Goal: Task Accomplishment & Management: Complete application form

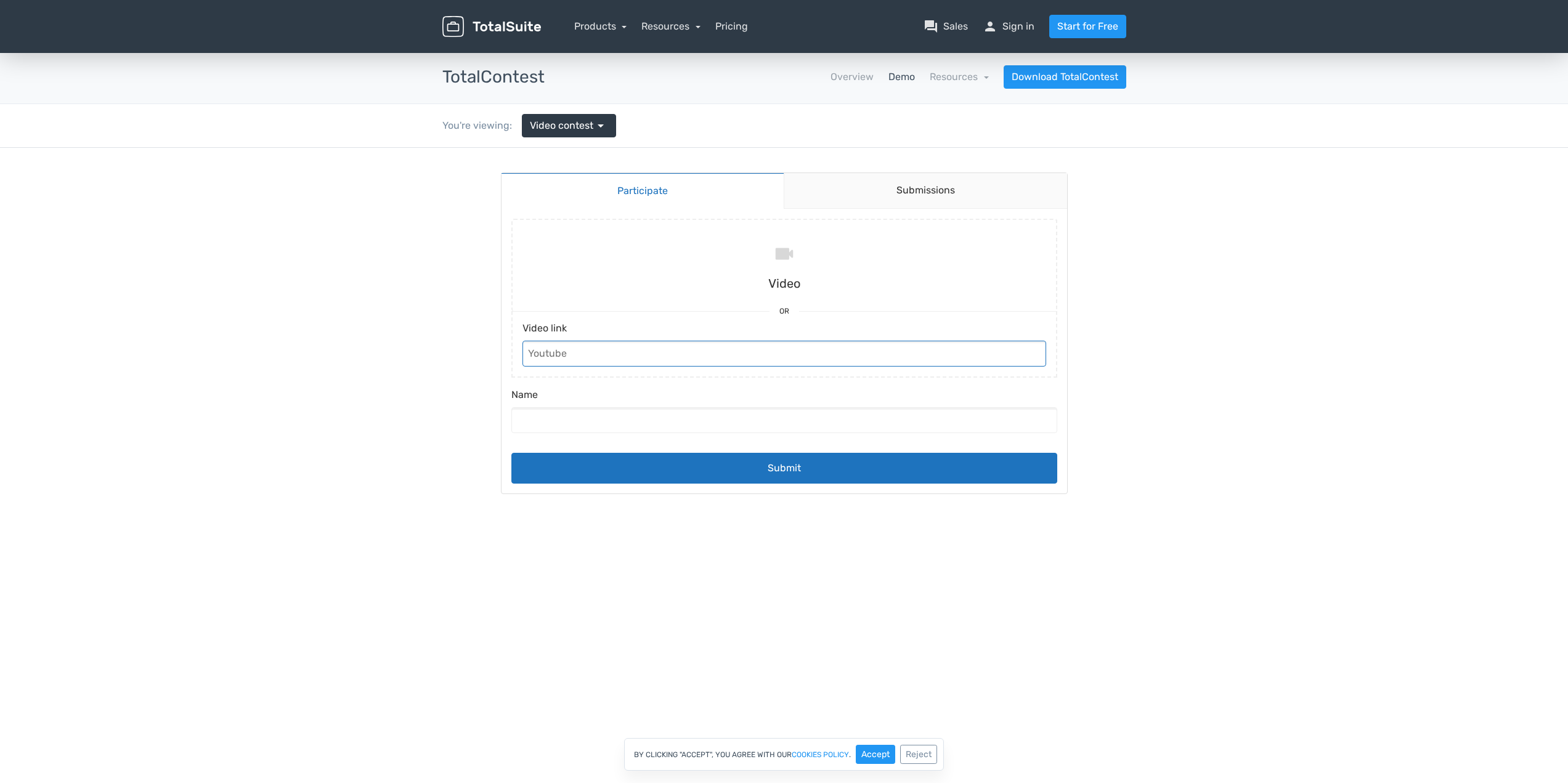
click at [715, 358] on input "Video link" at bounding box center [784, 353] width 523 height 26
click at [653, 414] on input "Name" at bounding box center [784, 420] width 546 height 26
click at [928, 193] on link "Submissions" at bounding box center [925, 191] width 284 height 35
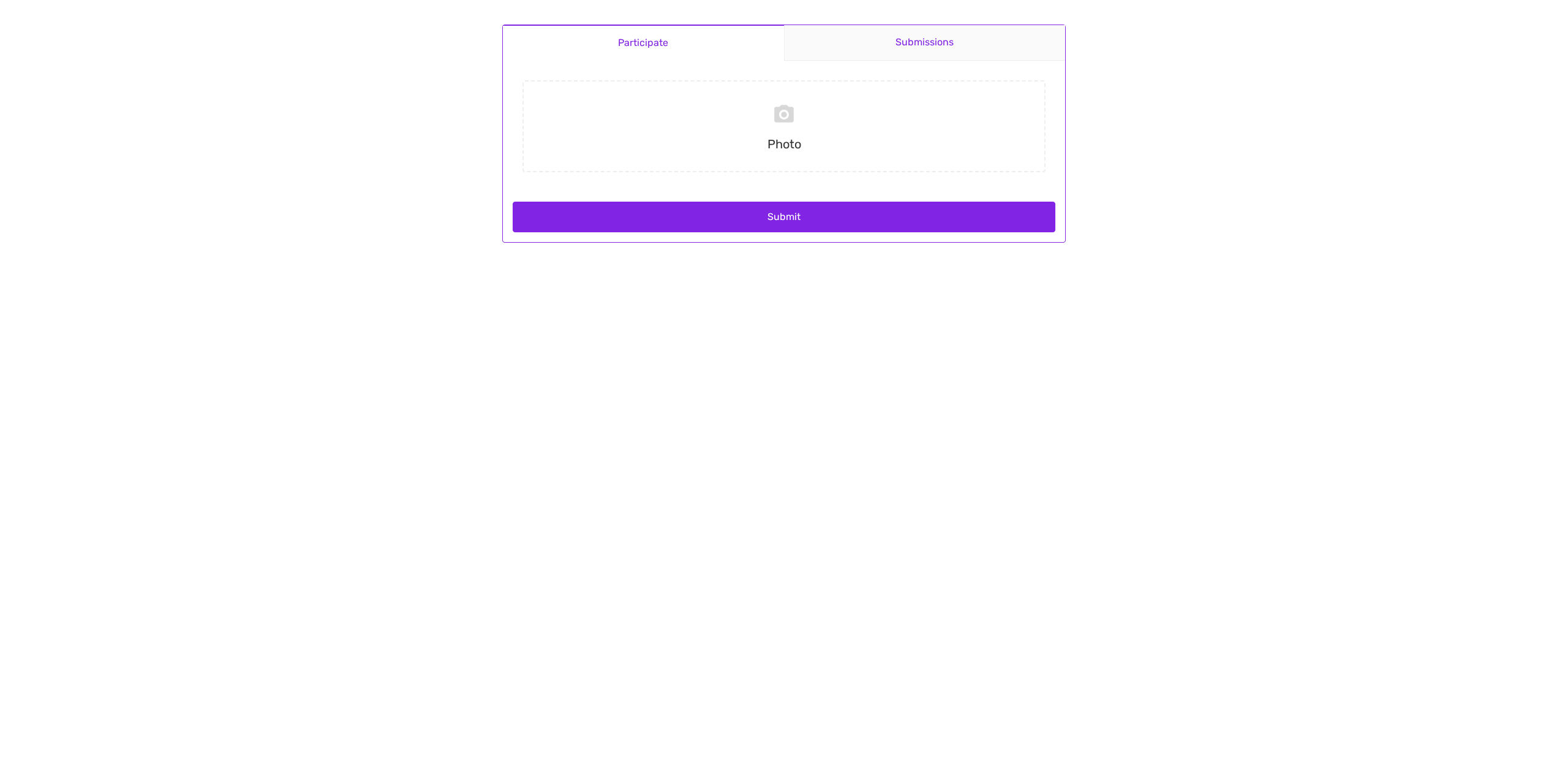
click at [905, 44] on link "Submissions" at bounding box center [925, 42] width 282 height 35
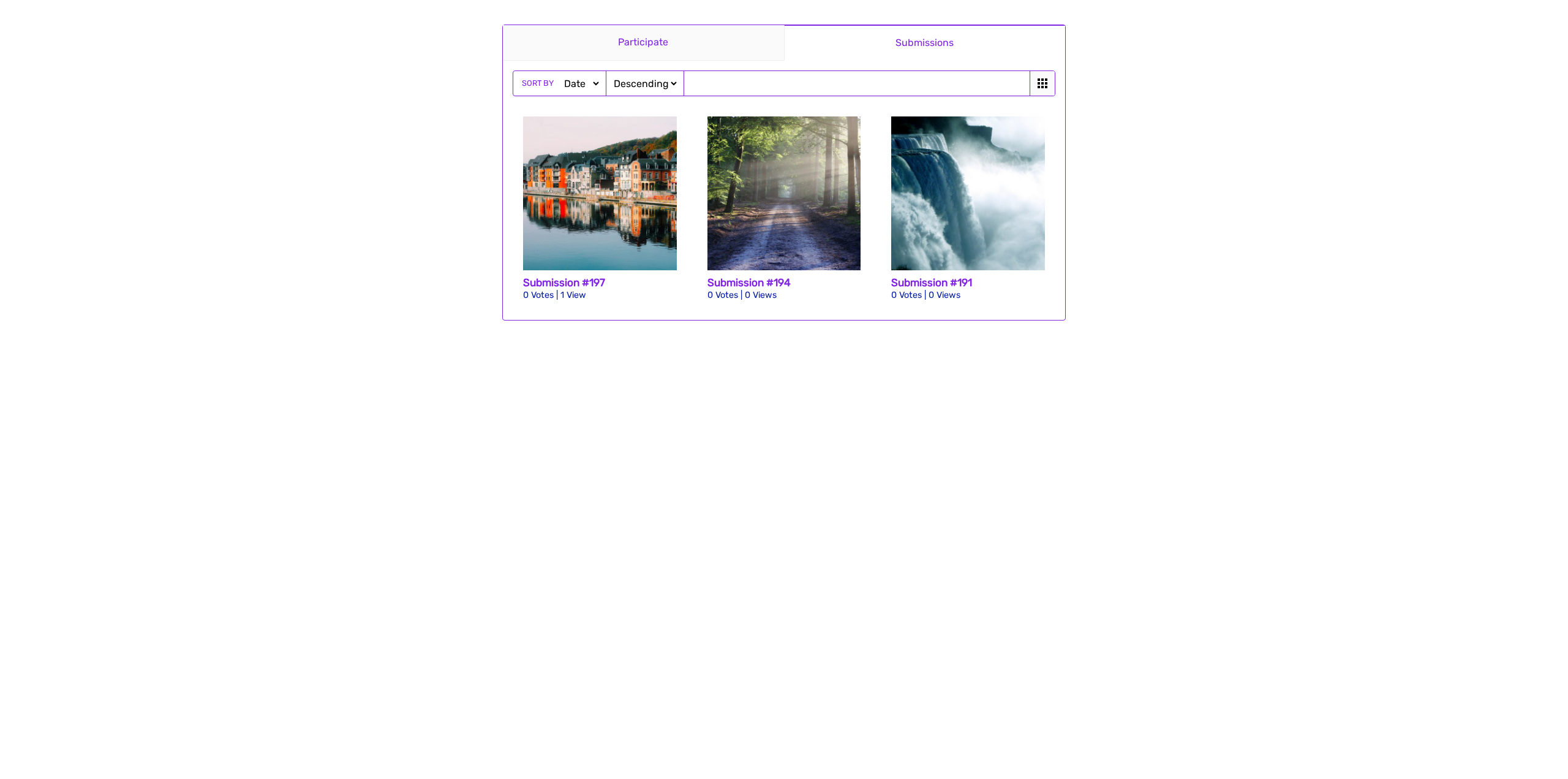
click at [640, 46] on link "Participate" at bounding box center [643, 42] width 281 height 35
